Goal: Transaction & Acquisition: Purchase product/service

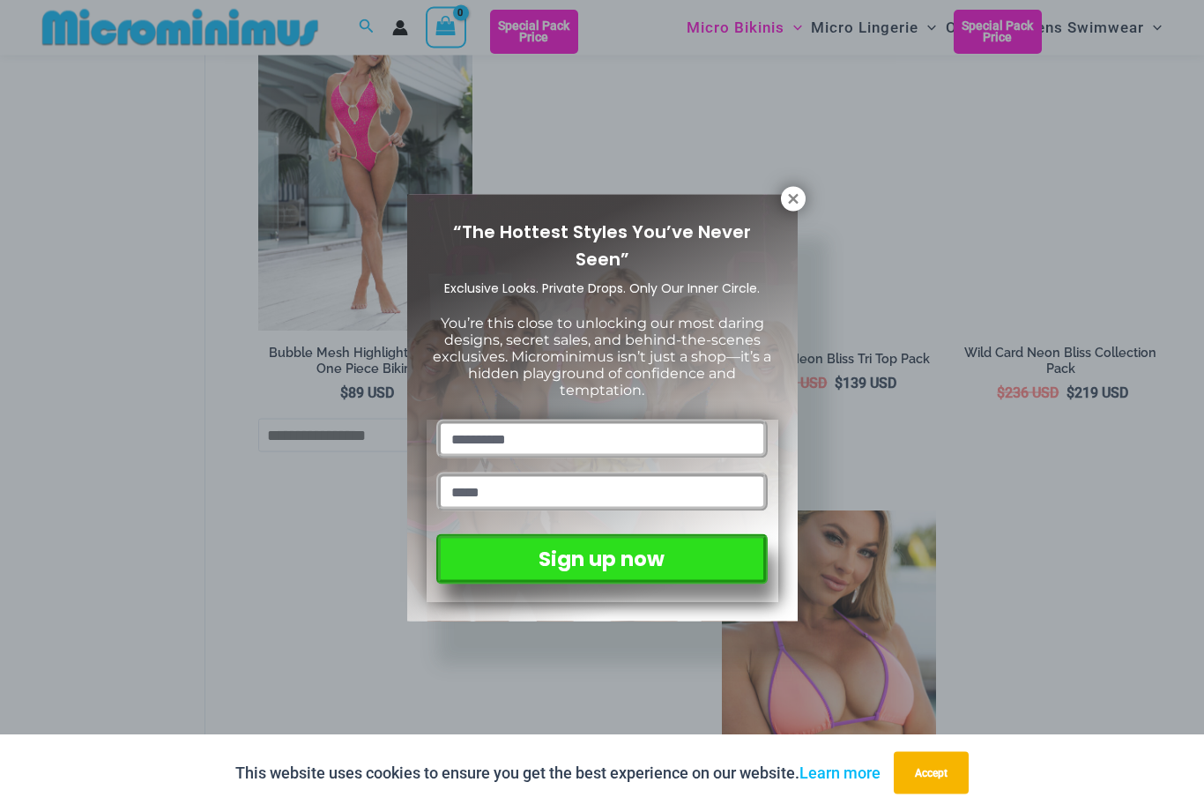
scroll to position [3145, 0]
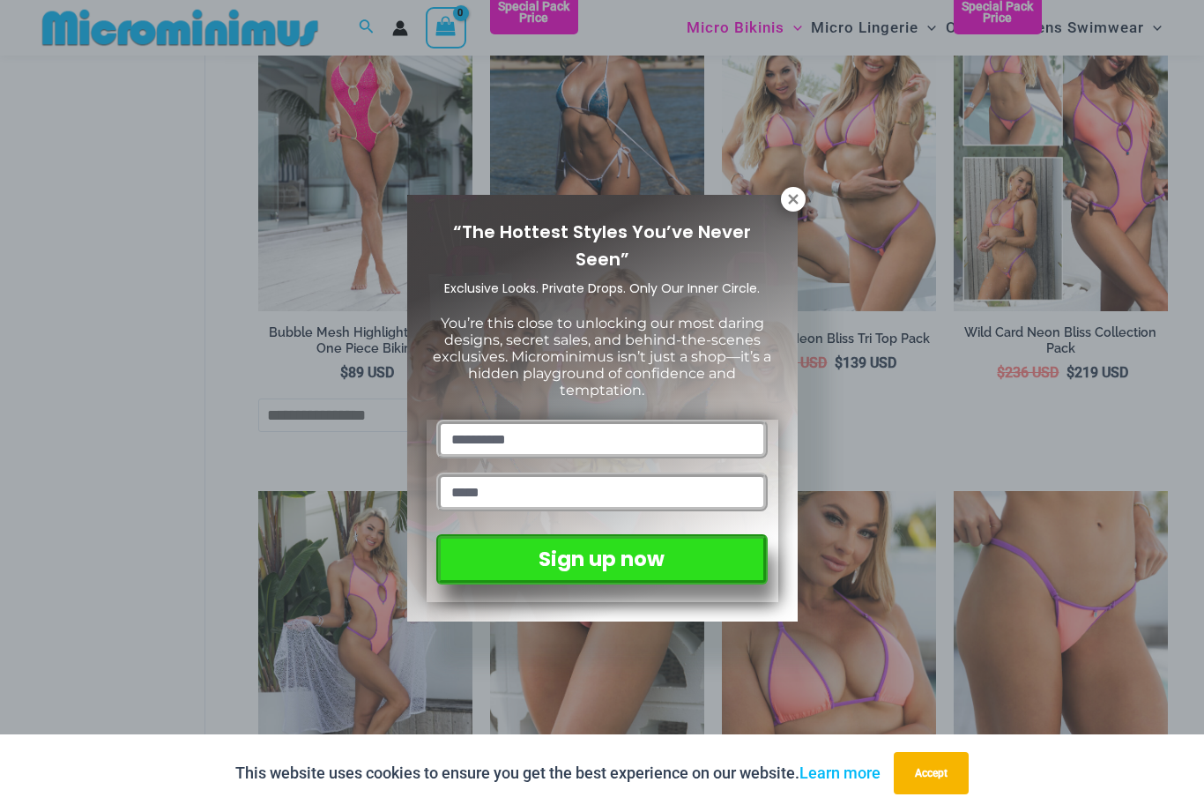
click at [934, 794] on button "Accept" at bounding box center [931, 773] width 75 height 42
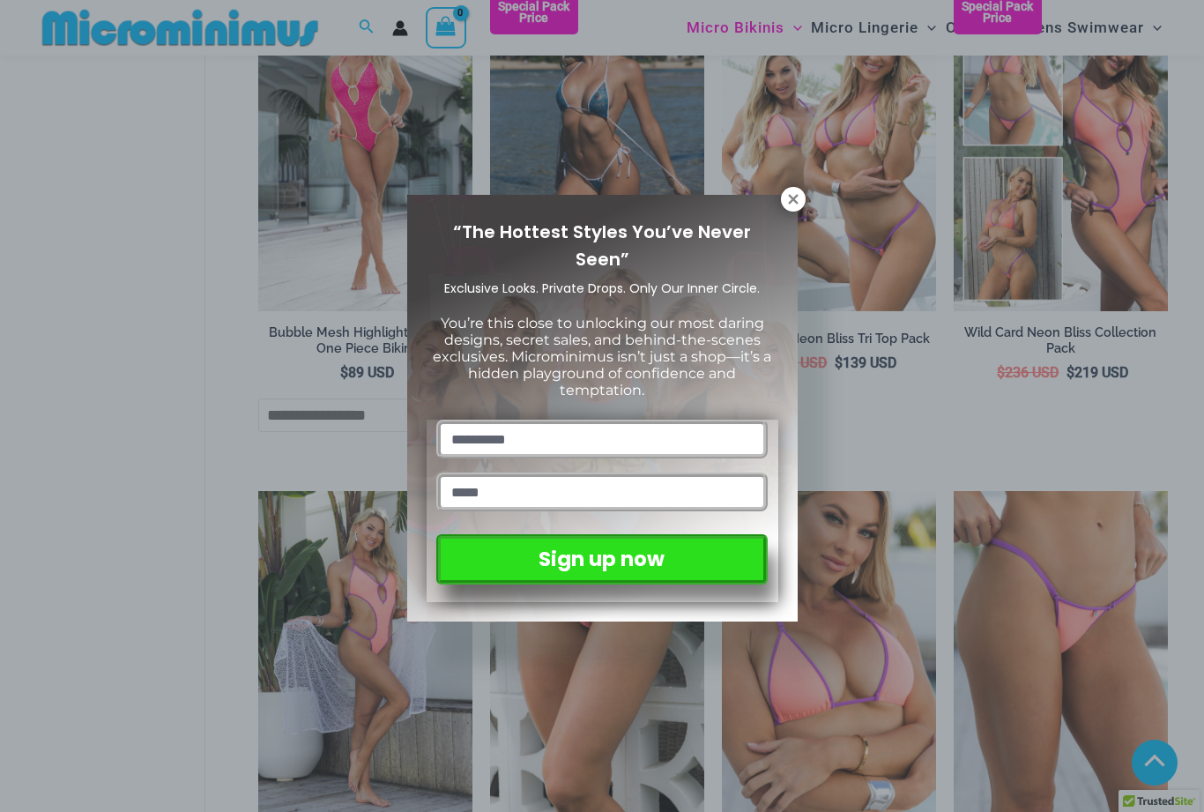
click at [788, 202] on icon at bounding box center [793, 199] width 16 height 16
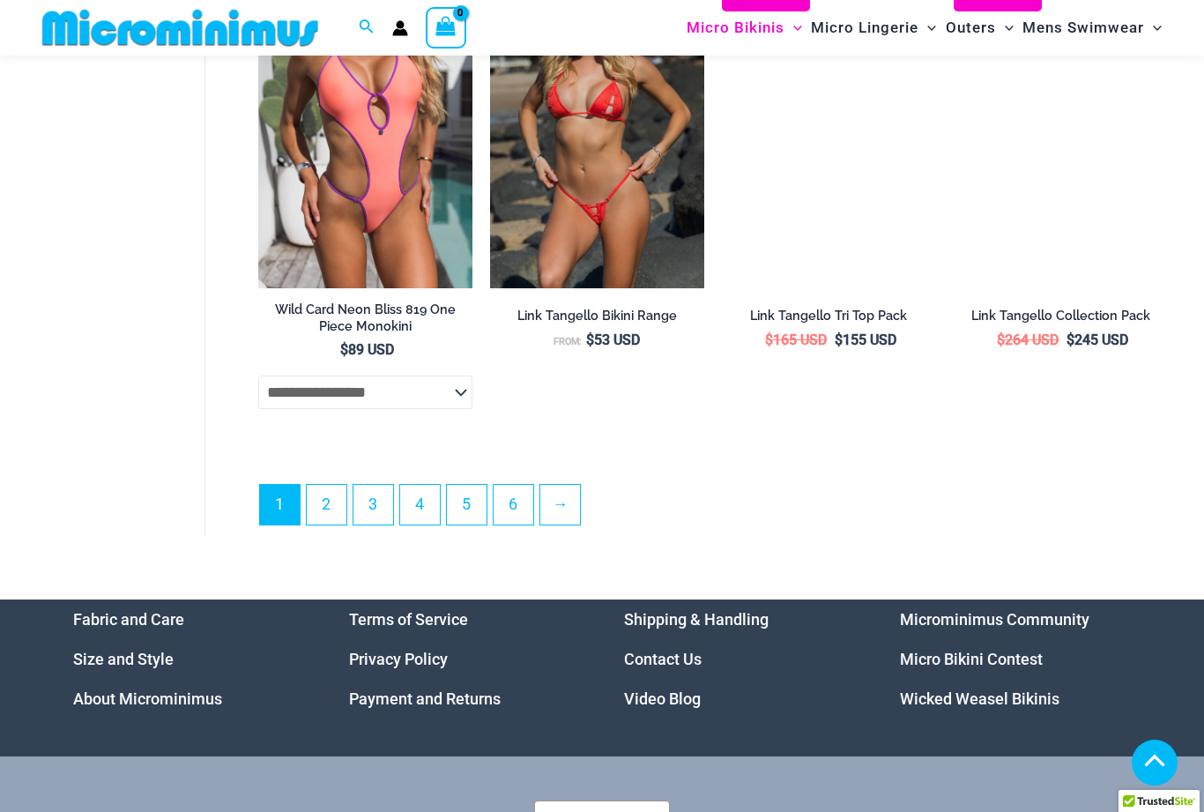
scroll to position [4168, 0]
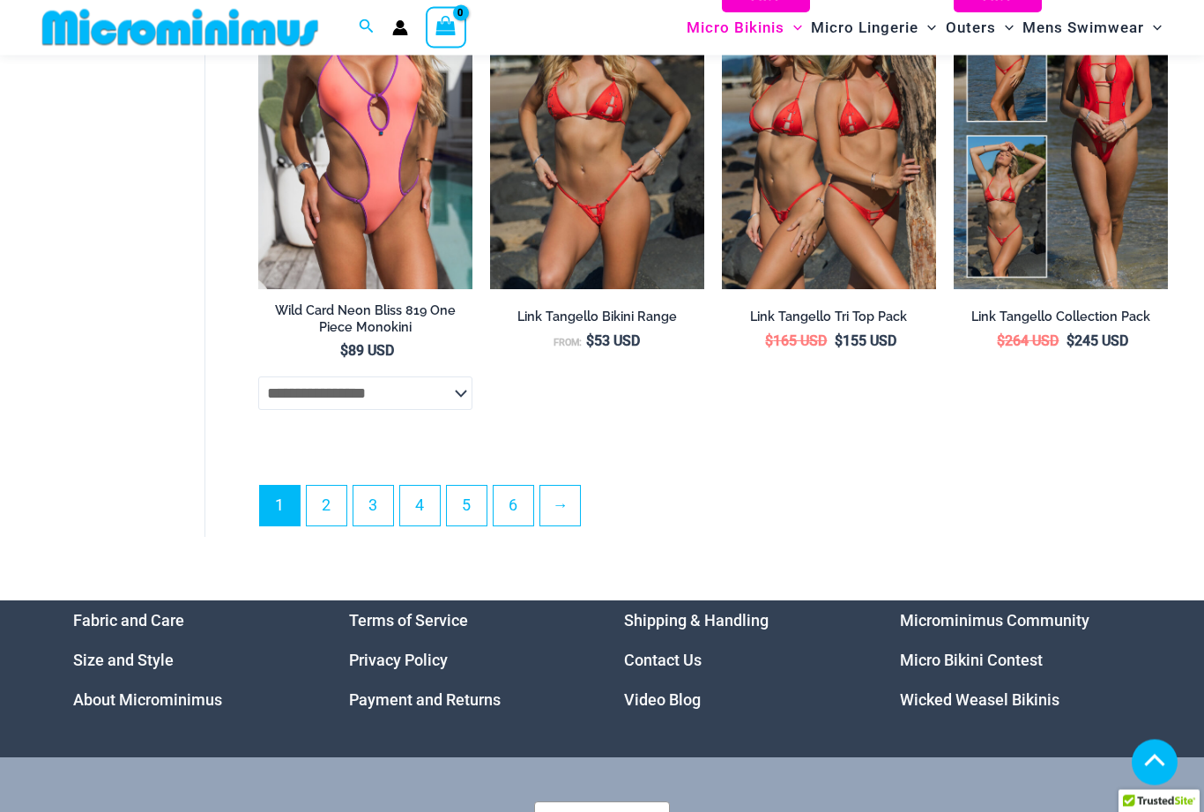
click at [329, 506] on link "2" at bounding box center [327, 507] width 40 height 40
click at [326, 487] on link "2" at bounding box center [327, 507] width 40 height 40
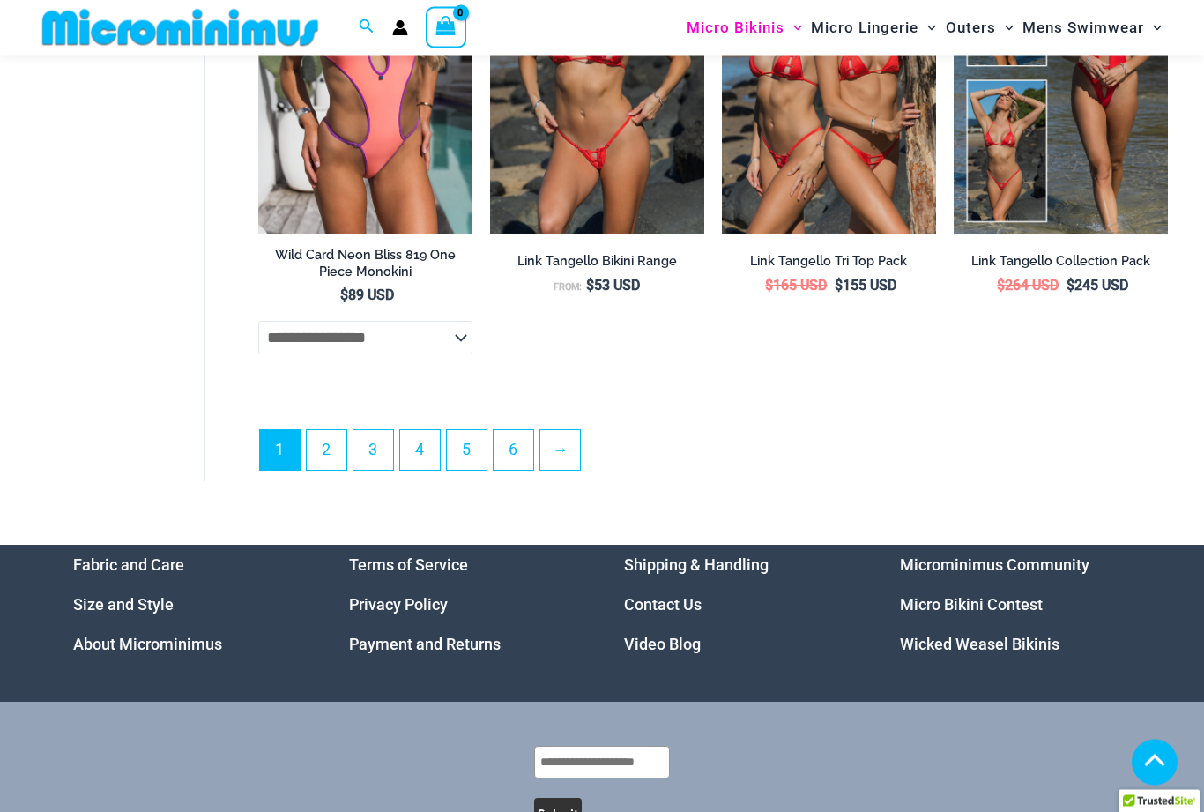
scroll to position [4225, 0]
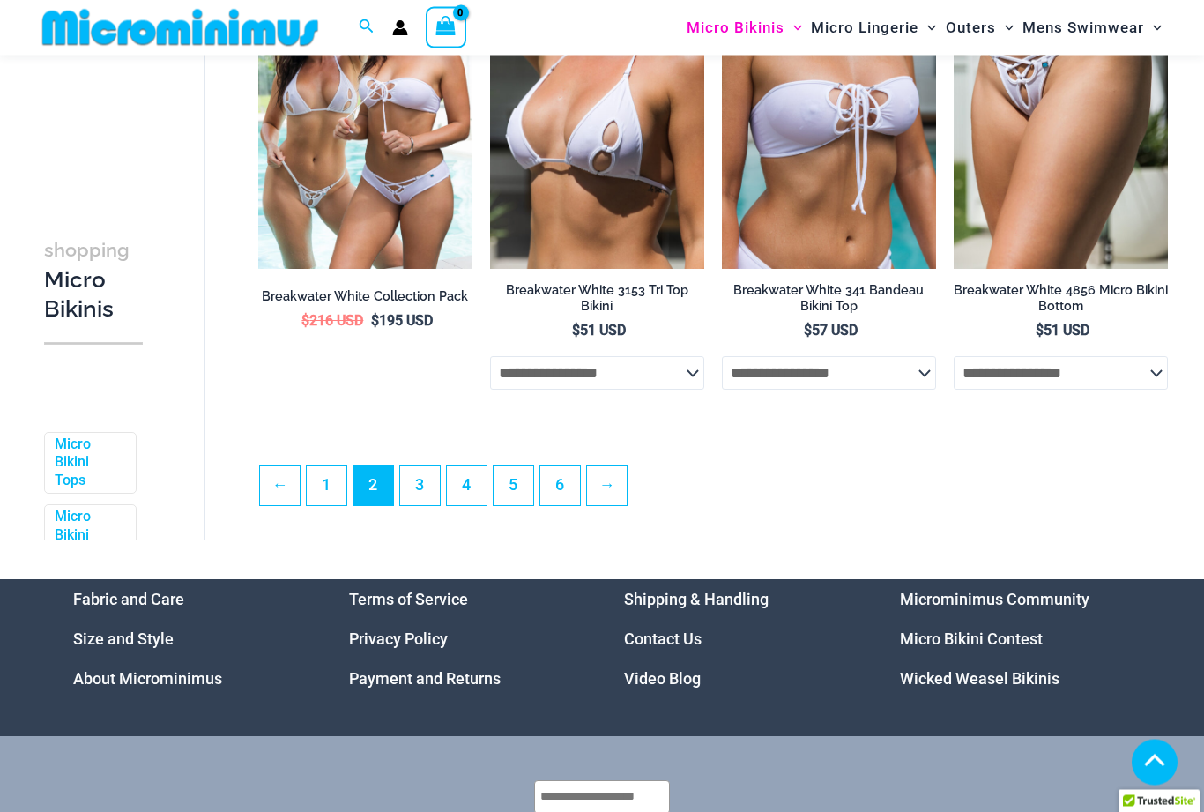
scroll to position [3776, 0]
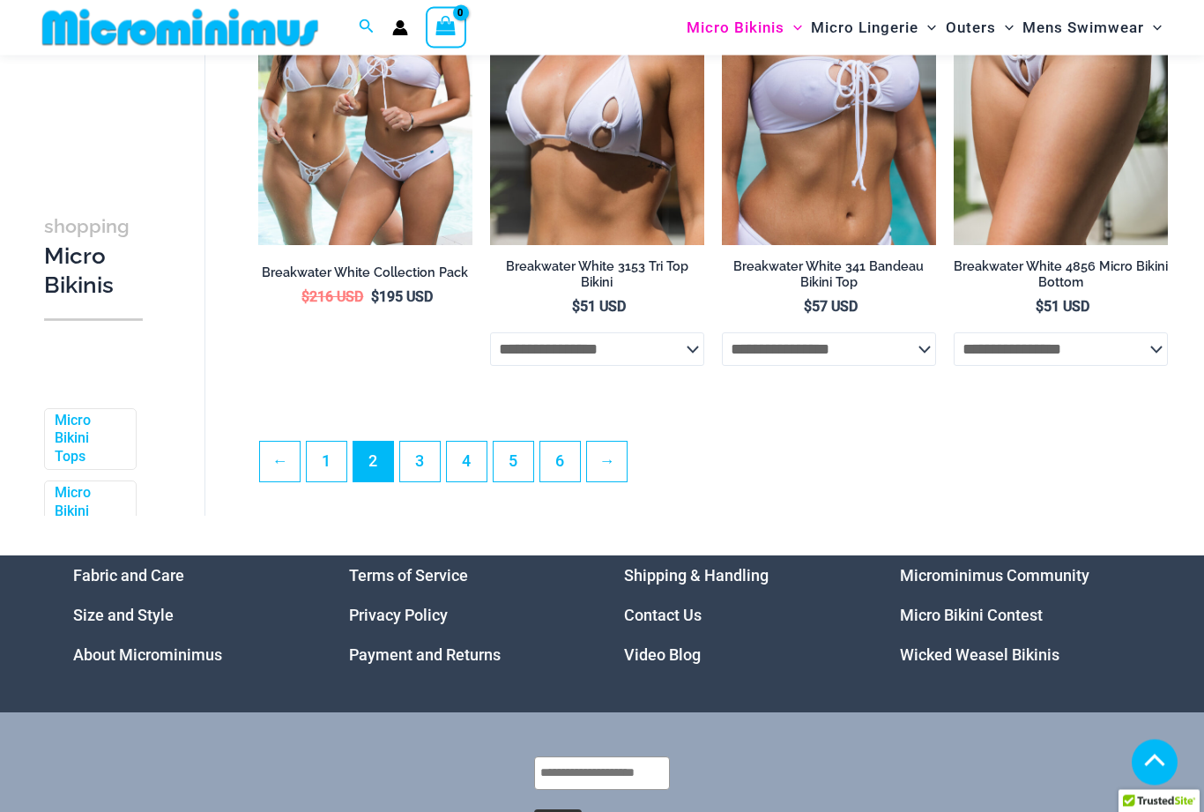
click at [424, 471] on link "3" at bounding box center [420, 463] width 40 height 40
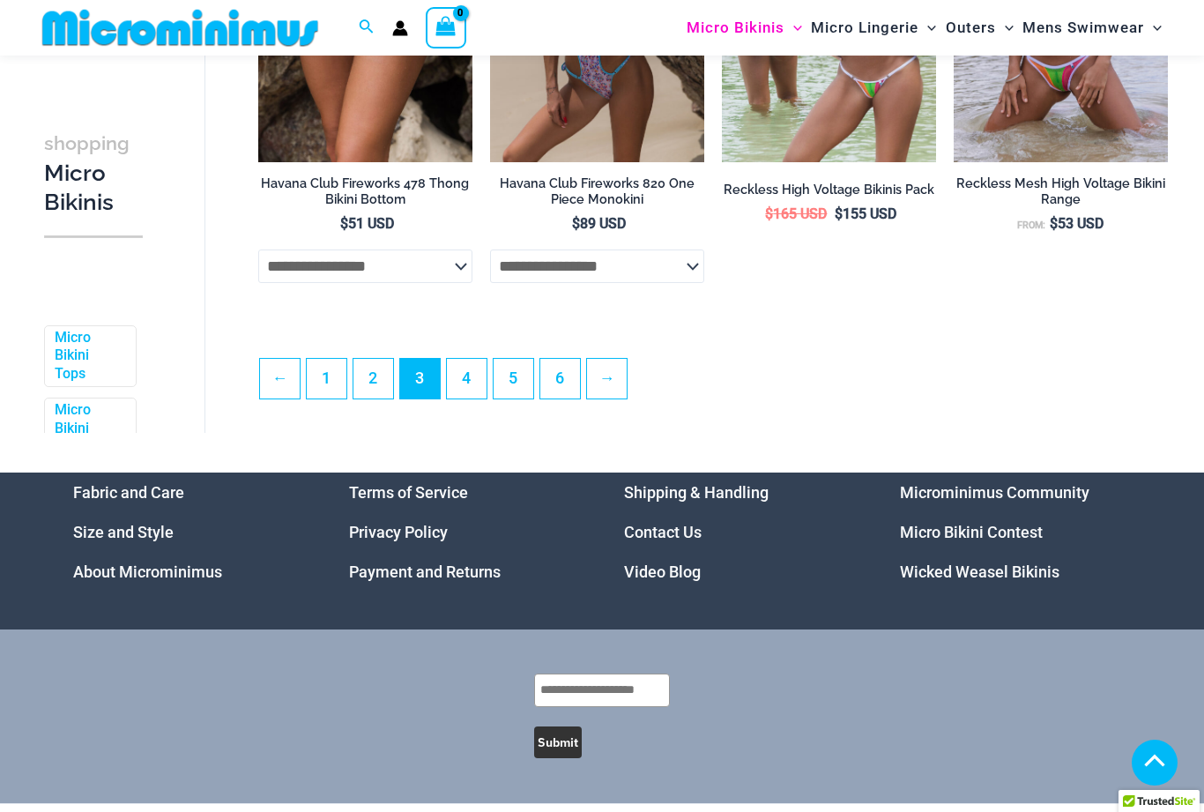
scroll to position [3858, 0]
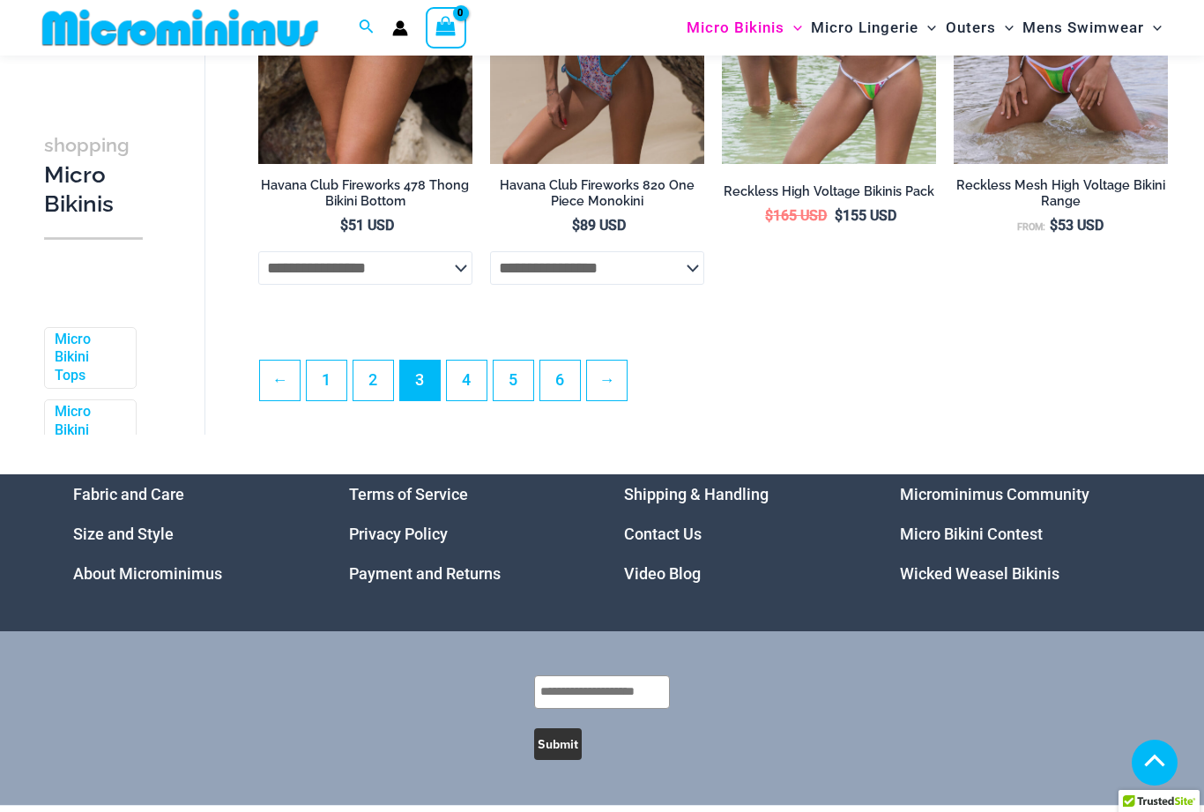
click at [470, 384] on link "4" at bounding box center [467, 381] width 40 height 40
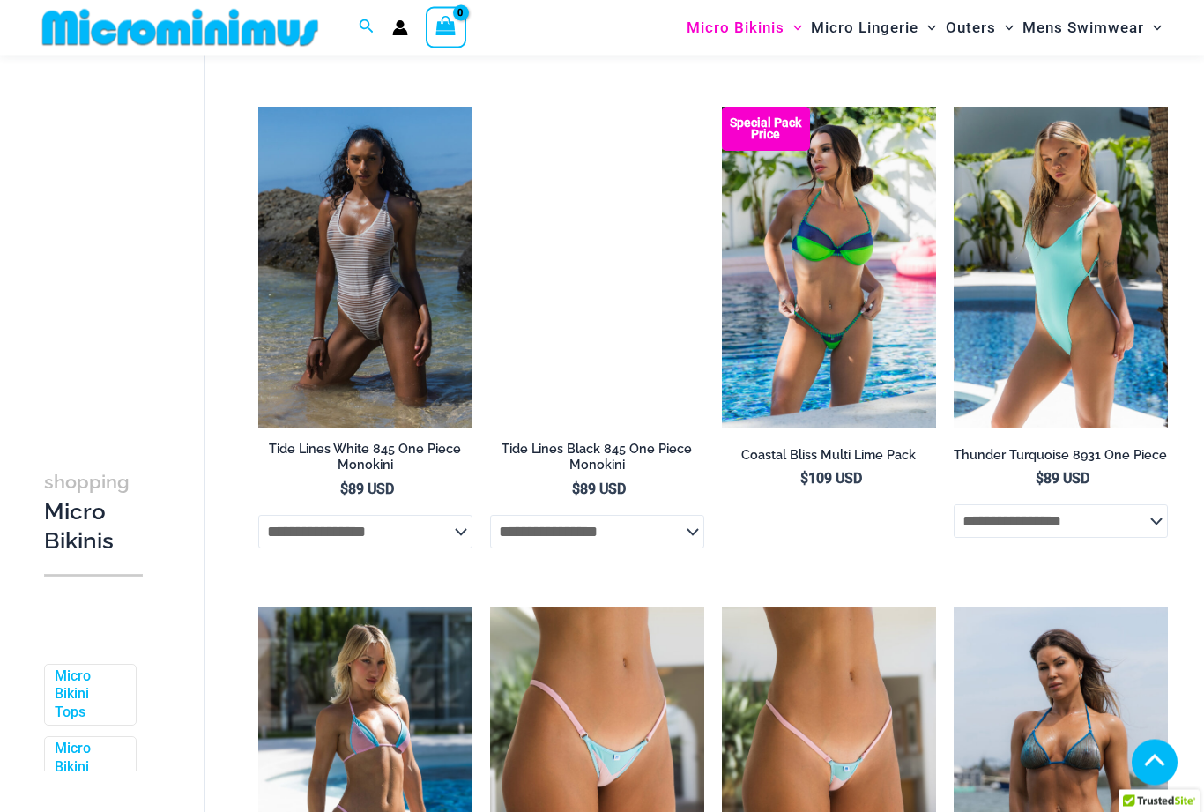
scroll to position [2593, 0]
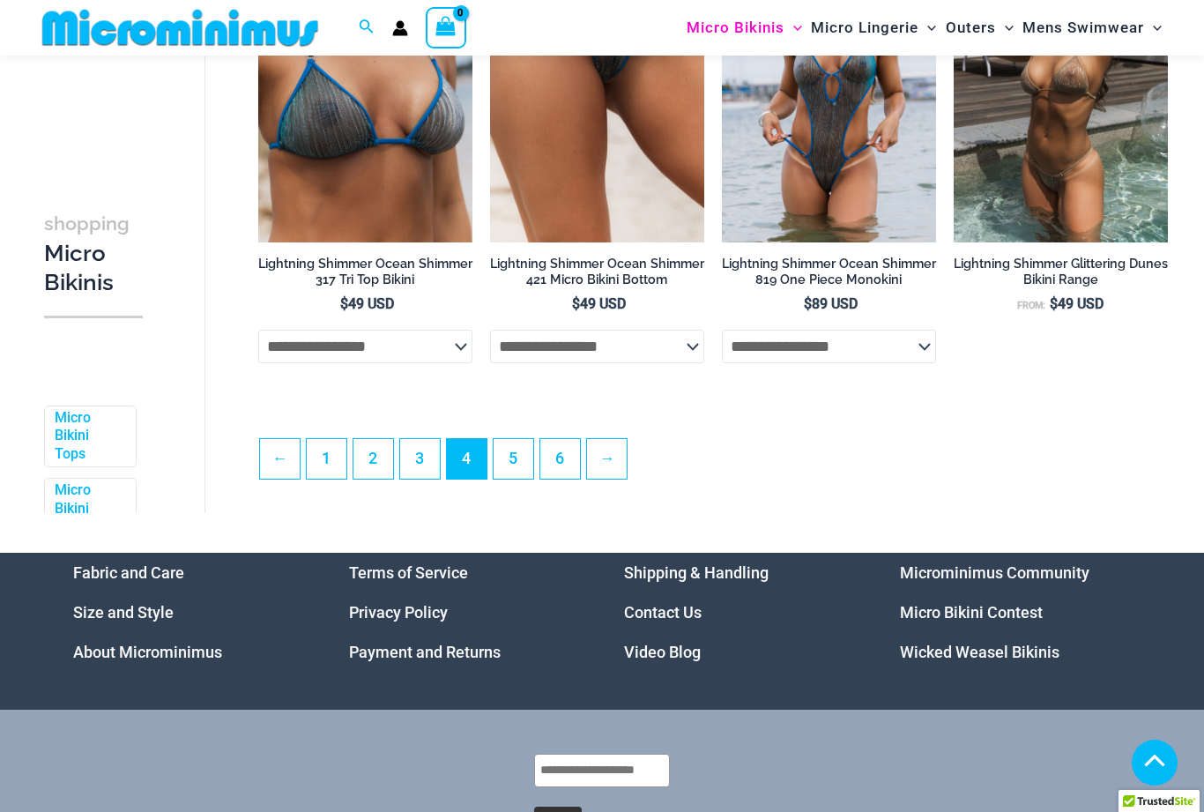
click at [514, 455] on link "5" at bounding box center [514, 459] width 40 height 40
click at [515, 439] on link "5" at bounding box center [514, 459] width 40 height 40
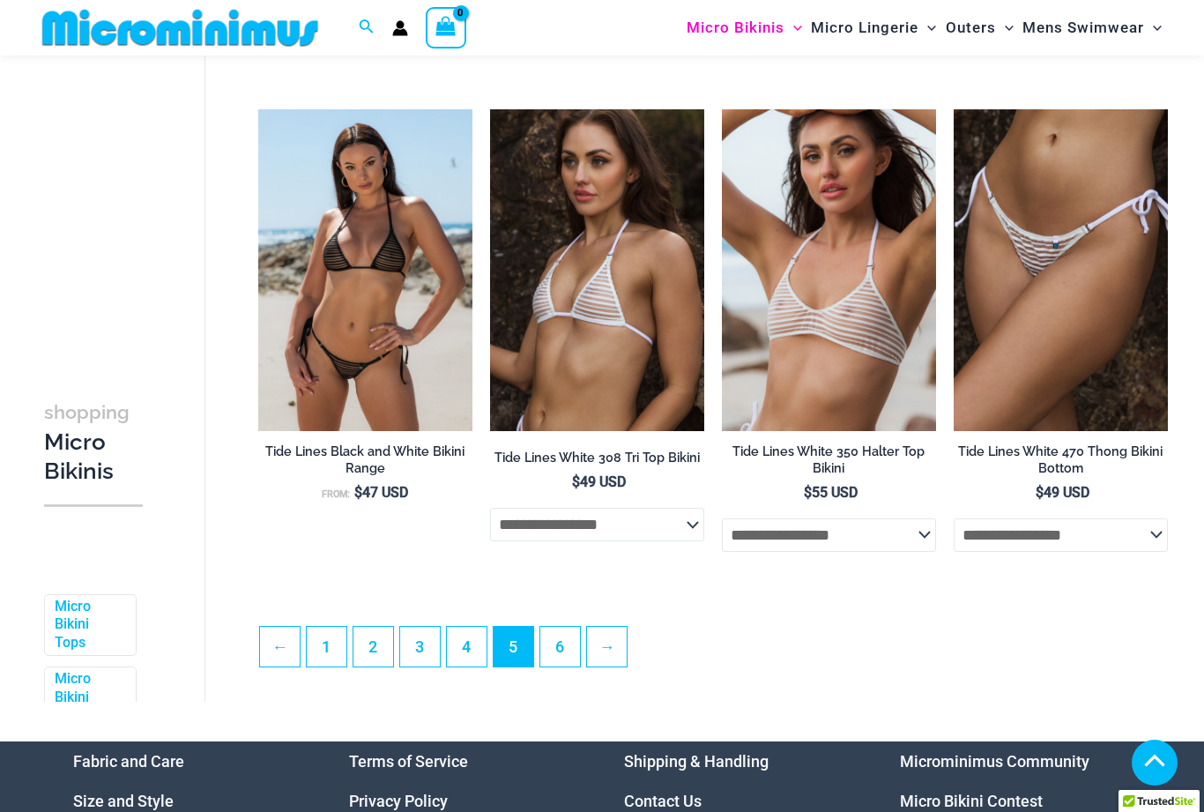
scroll to position [3611, 0]
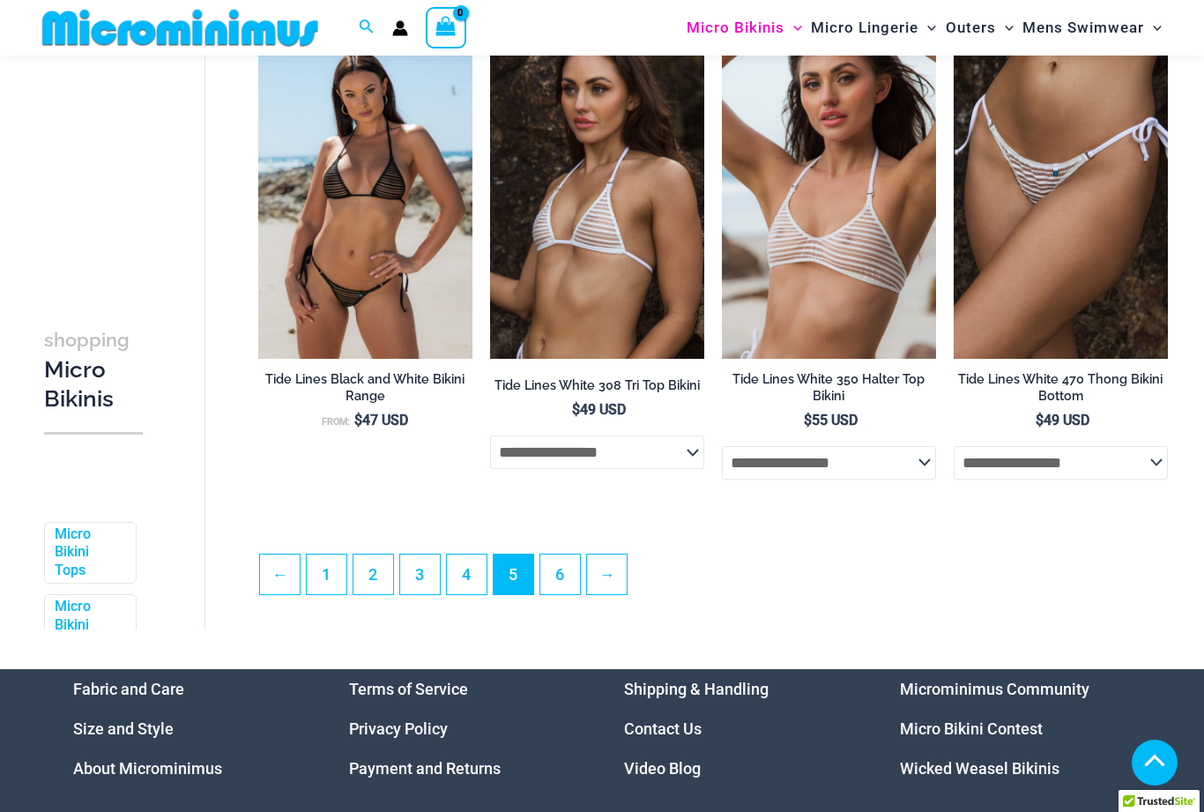
click at [554, 575] on link "6" at bounding box center [560, 574] width 40 height 40
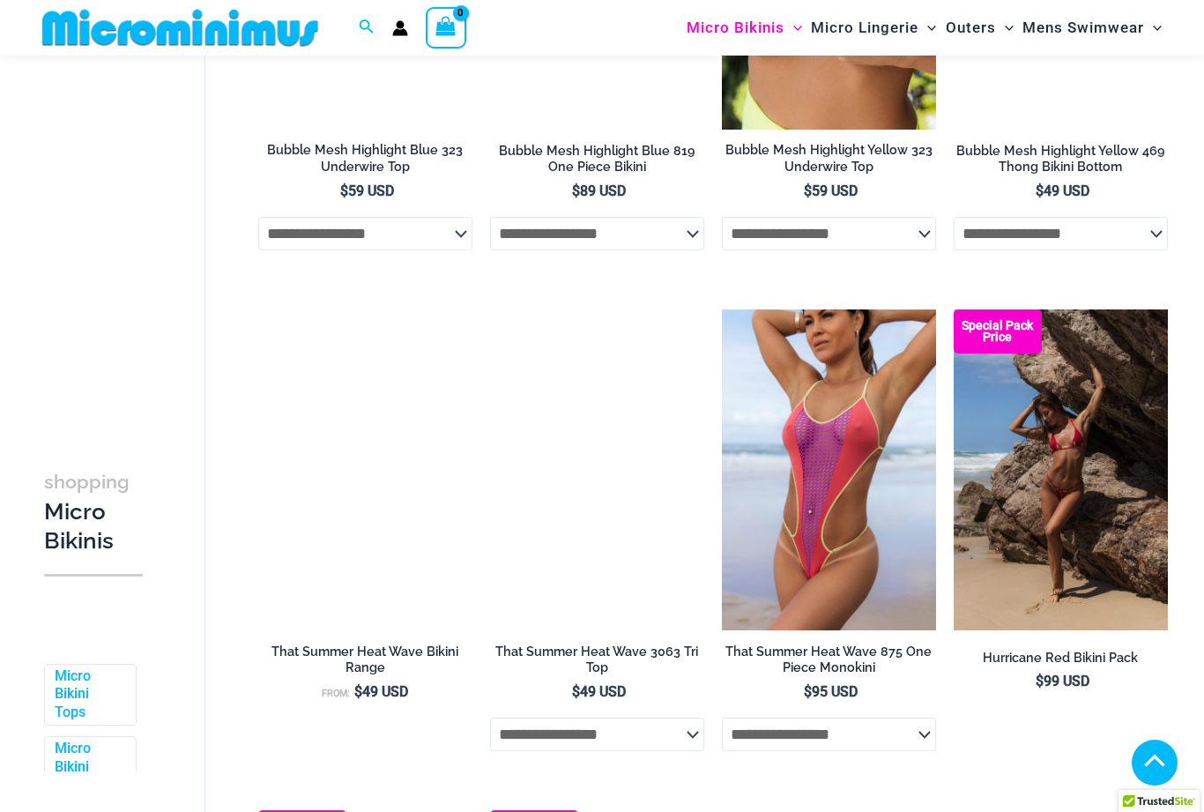
scroll to position [1232, 0]
